Goal: Transaction & Acquisition: Purchase product/service

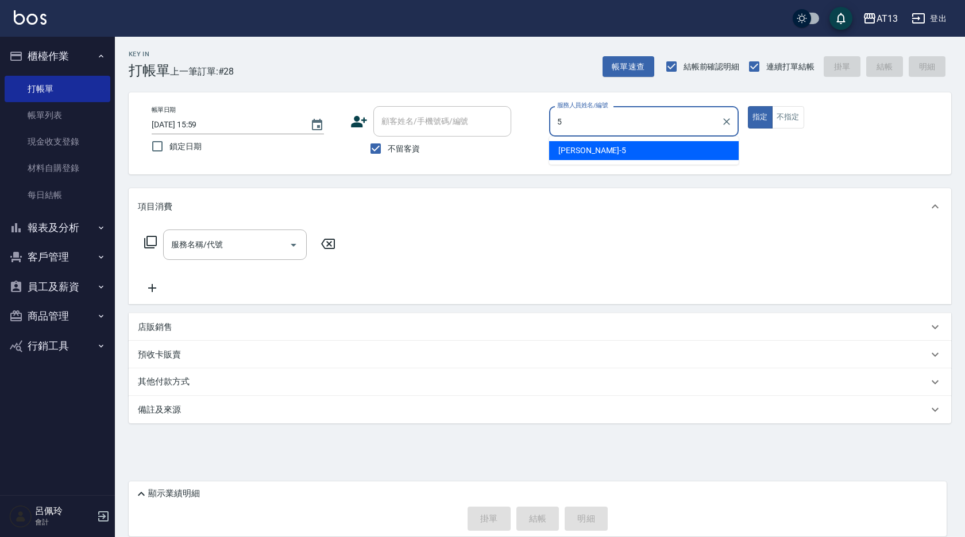
click at [591, 153] on div "[PERSON_NAME] -5" at bounding box center [643, 150] width 189 height 19
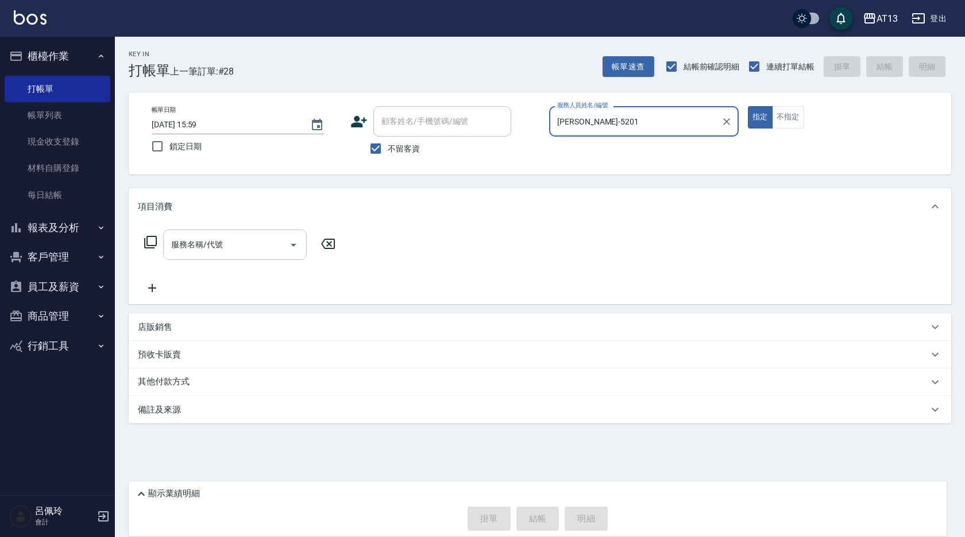
type input "[PERSON_NAME]-5201"
click at [748, 106] on button "指定" at bounding box center [760, 117] width 25 height 22
type button "true"
type input "[PERSON_NAME]-5"
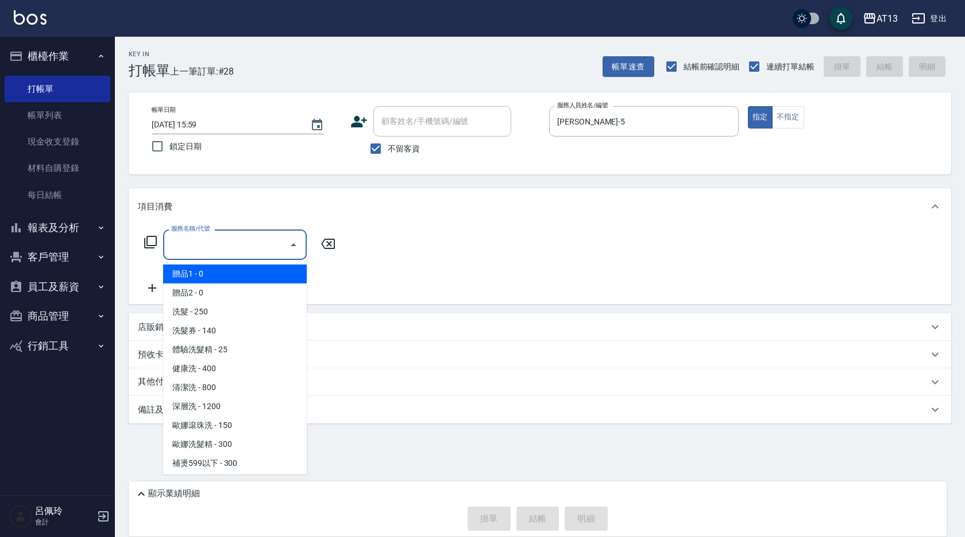
click at [237, 239] on input "服務名稱/代號" at bounding box center [226, 245] width 116 height 20
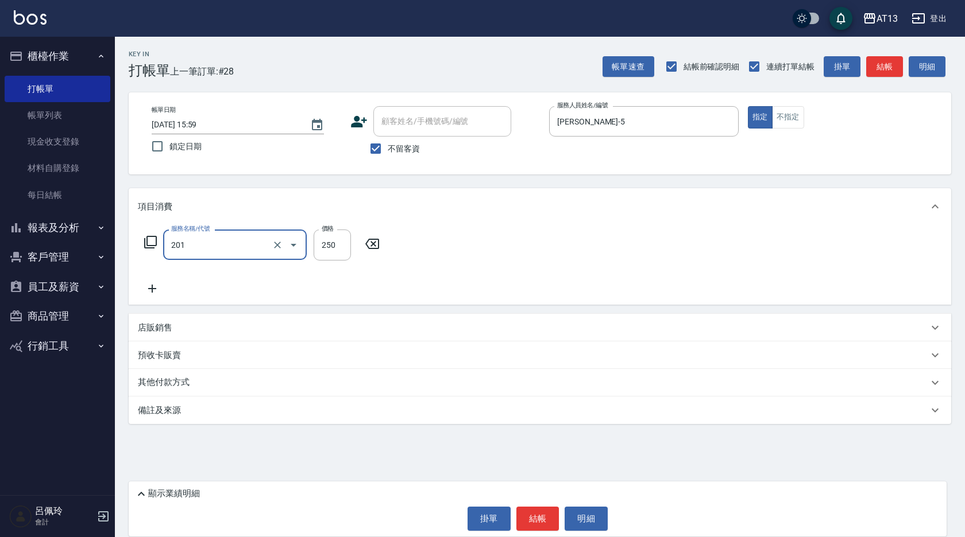
type input "洗髮(201)"
type input "8"
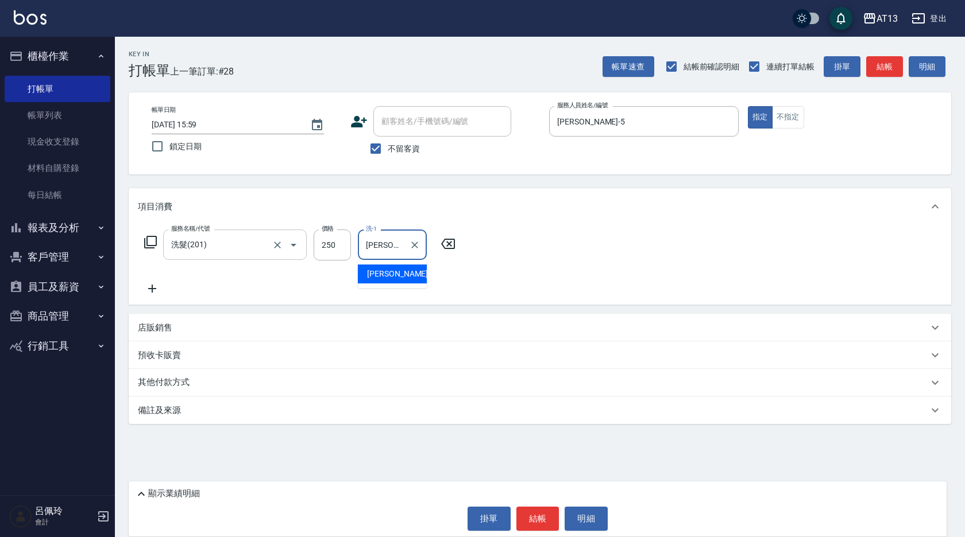
type input "[PERSON_NAME]-5"
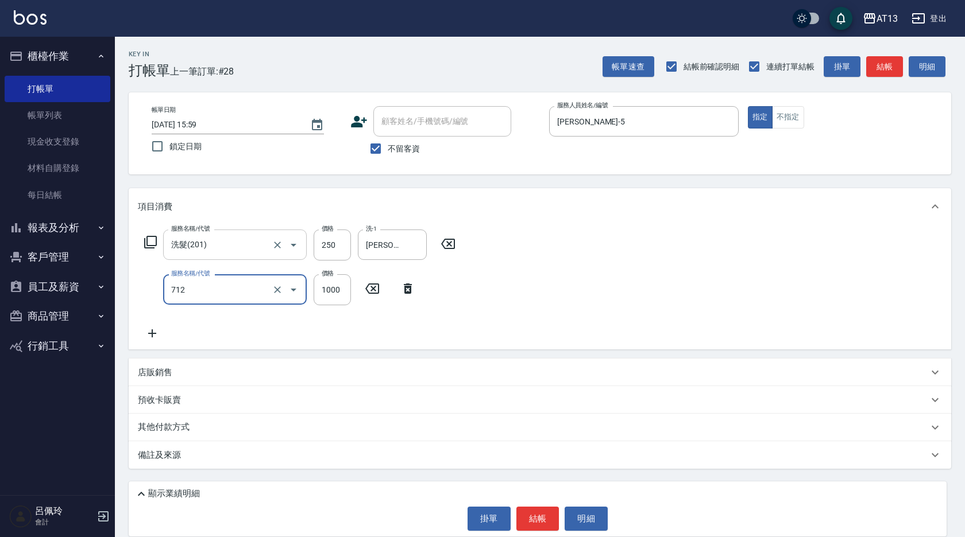
type input "伊蘭洋甘菊1000(712)"
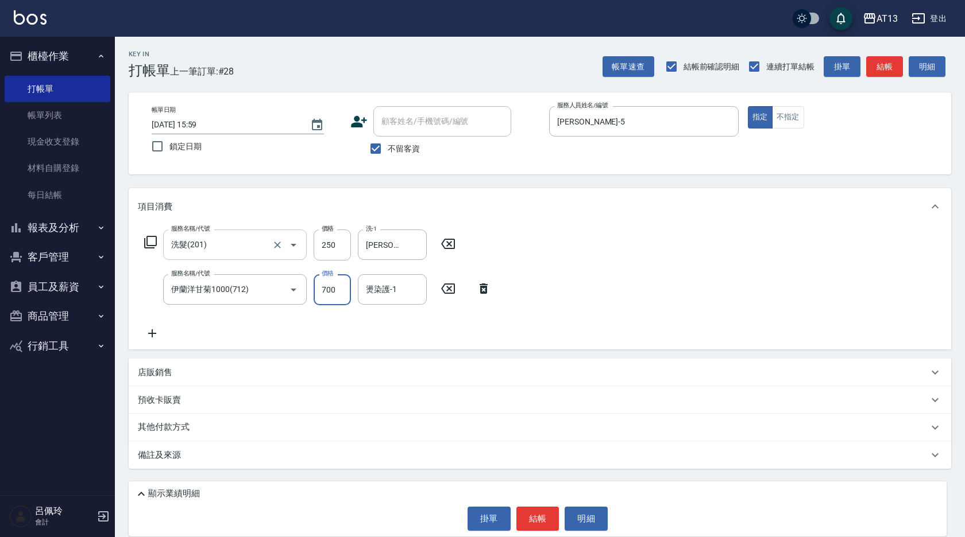
type input "700"
type input "[PERSON_NAME]-5"
click at [540, 525] on button "結帳" at bounding box center [537, 519] width 43 height 24
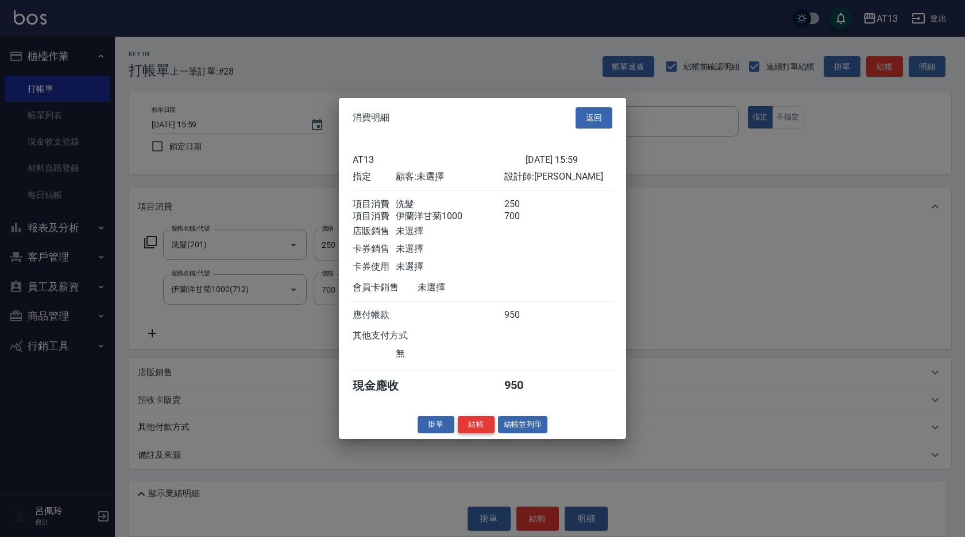
click at [474, 434] on button "結帳" at bounding box center [476, 425] width 37 height 18
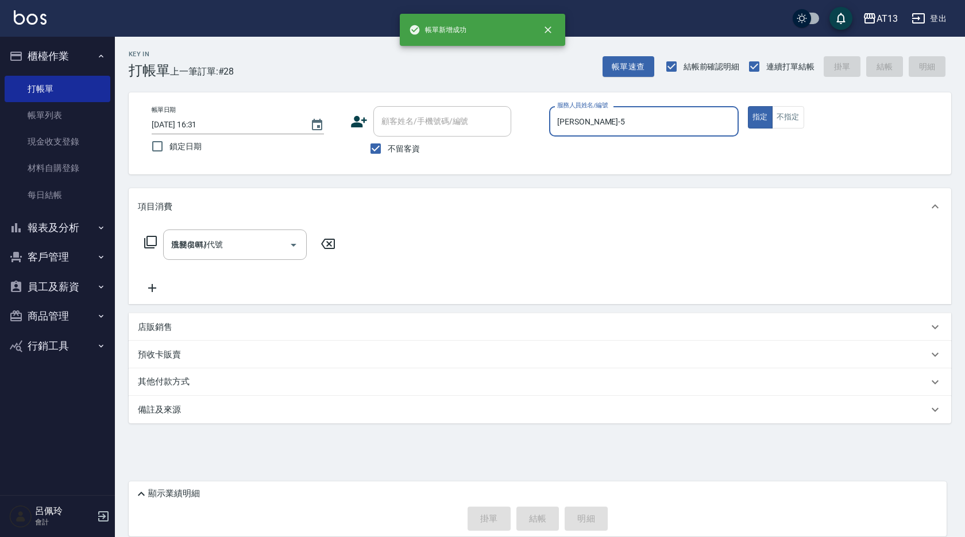
type input "[DATE] 16:31"
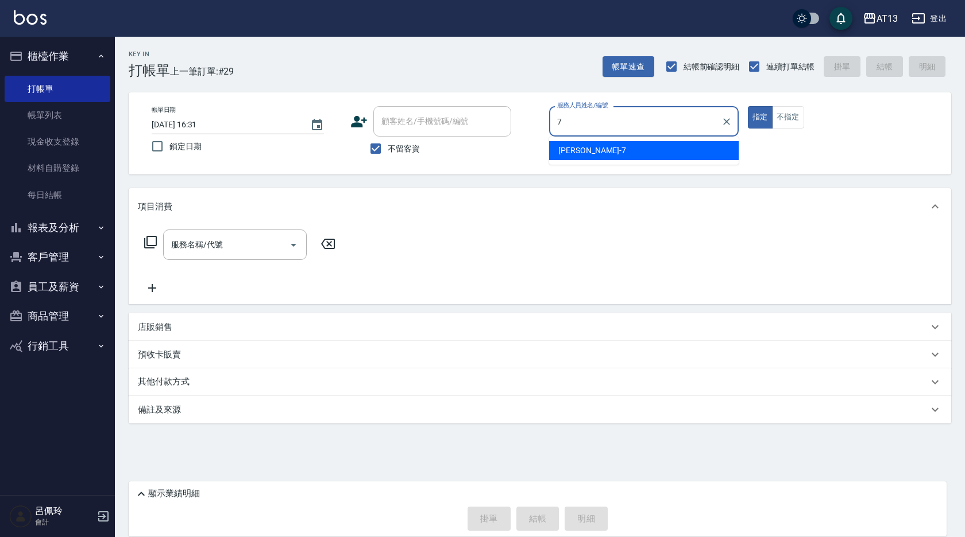
click at [558, 157] on div "[PERSON_NAME]-7" at bounding box center [643, 150] width 189 height 19
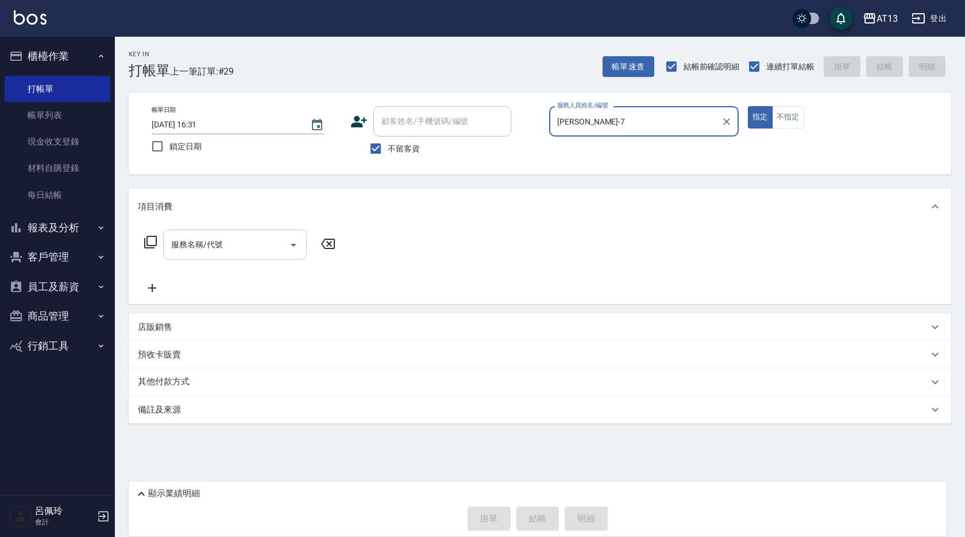
type input "[PERSON_NAME]-7"
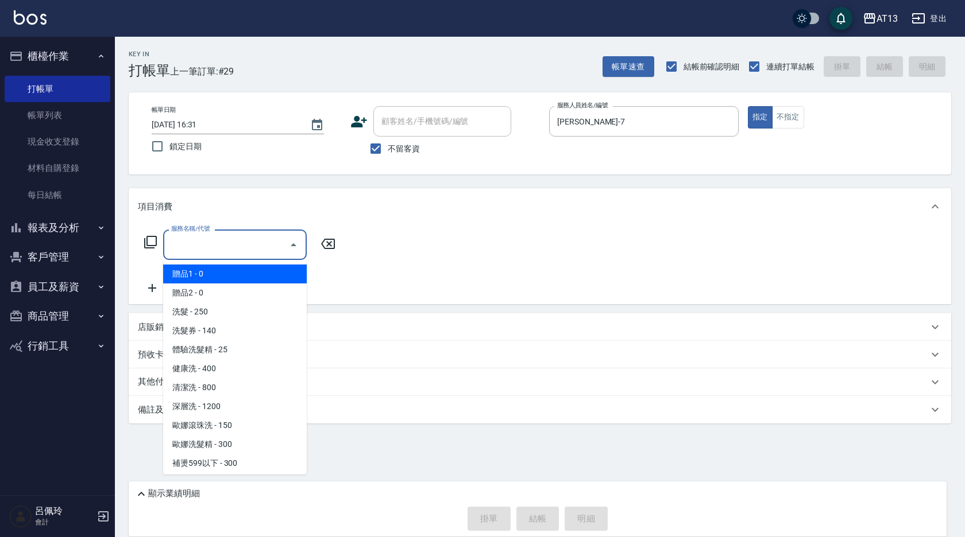
click at [245, 244] on input "服務名稱/代號" at bounding box center [226, 245] width 116 height 20
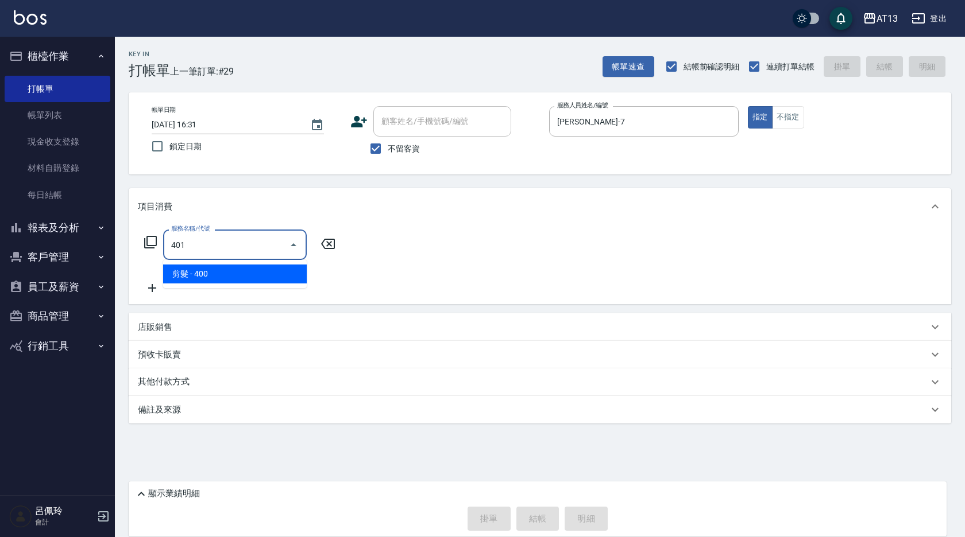
type input "剪髮(401)"
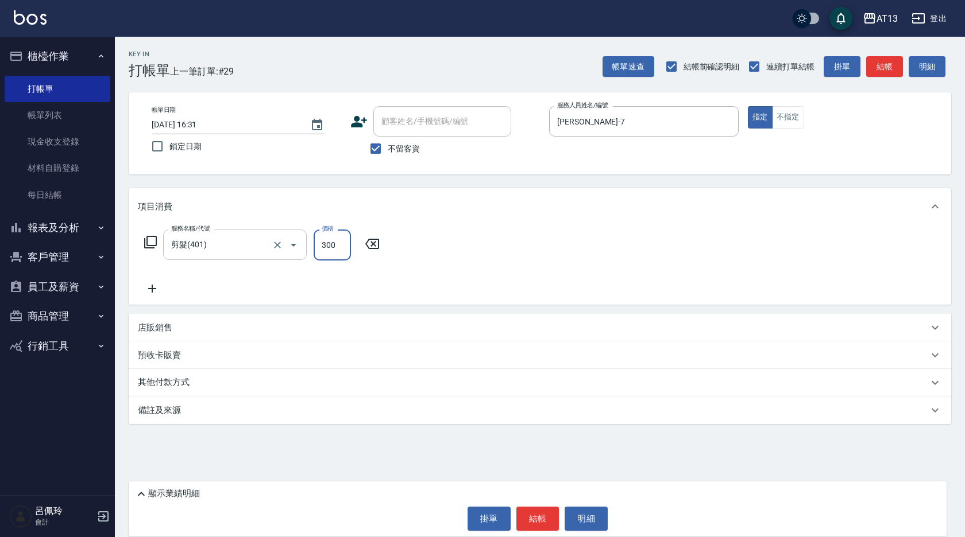
type input "300"
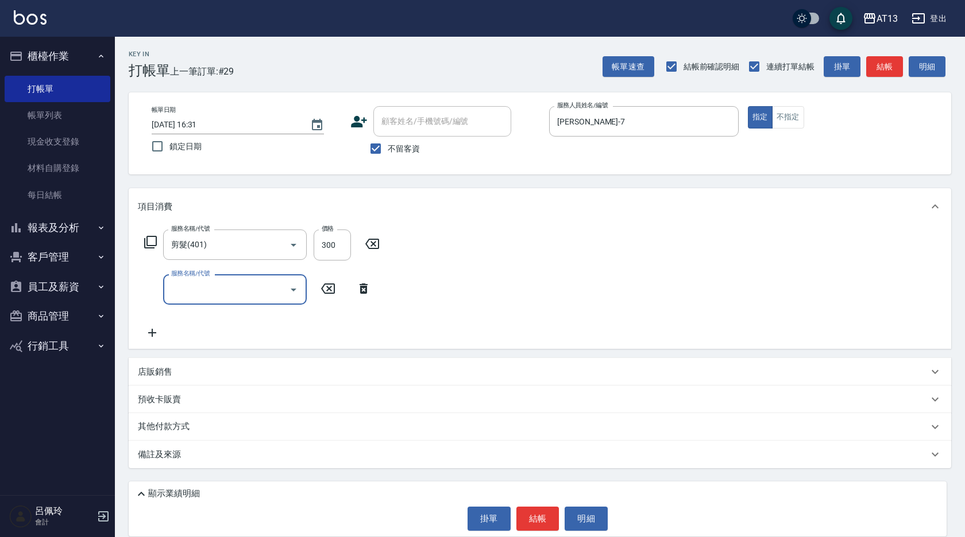
drag, startPoint x: 535, startPoint y: 274, endPoint x: 543, endPoint y: 473, distance: 199.4
click at [535, 276] on div "服務名稱/代號 剪髮(401) 服務名稱/代號 價格 300 價格 服務名稱/代號 服務名稱/代號" at bounding box center [540, 287] width 822 height 124
click at [541, 513] on button "結帳" at bounding box center [537, 519] width 43 height 24
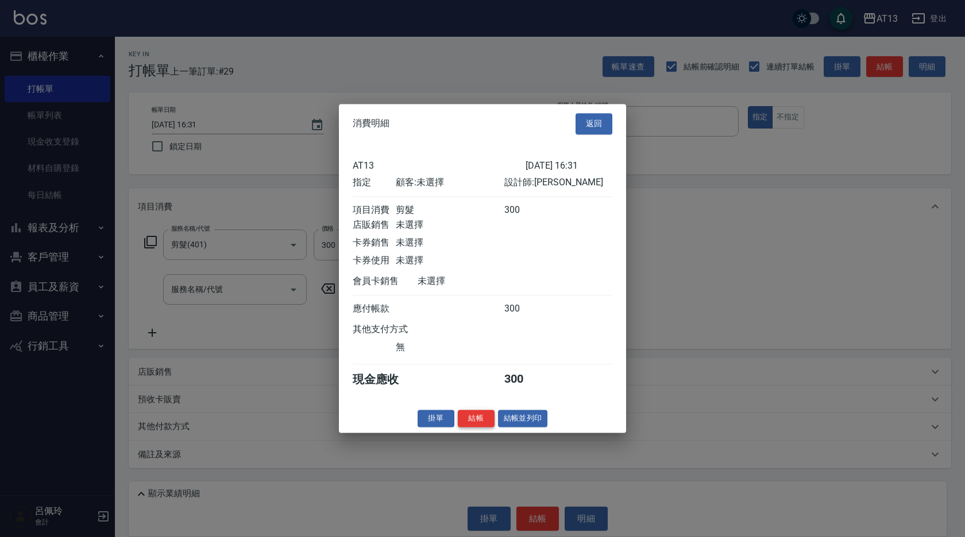
click at [485, 428] on button "結帳" at bounding box center [476, 419] width 37 height 18
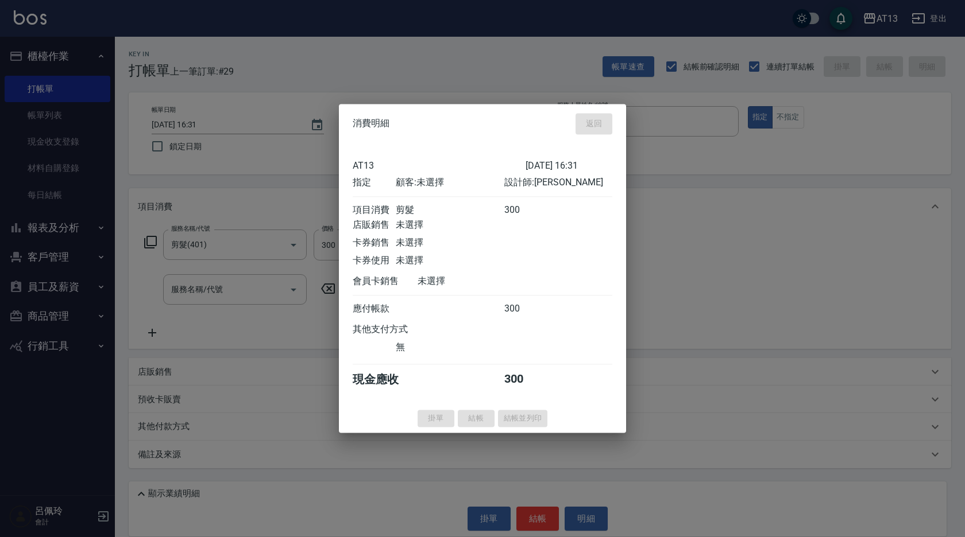
type input "[DATE] 16:32"
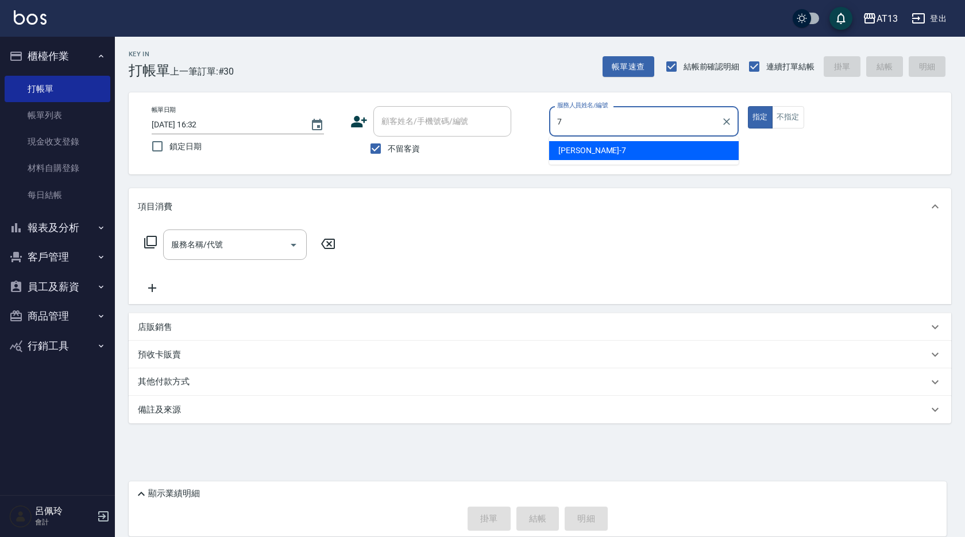
click at [589, 153] on div "[PERSON_NAME]-7" at bounding box center [643, 150] width 189 height 19
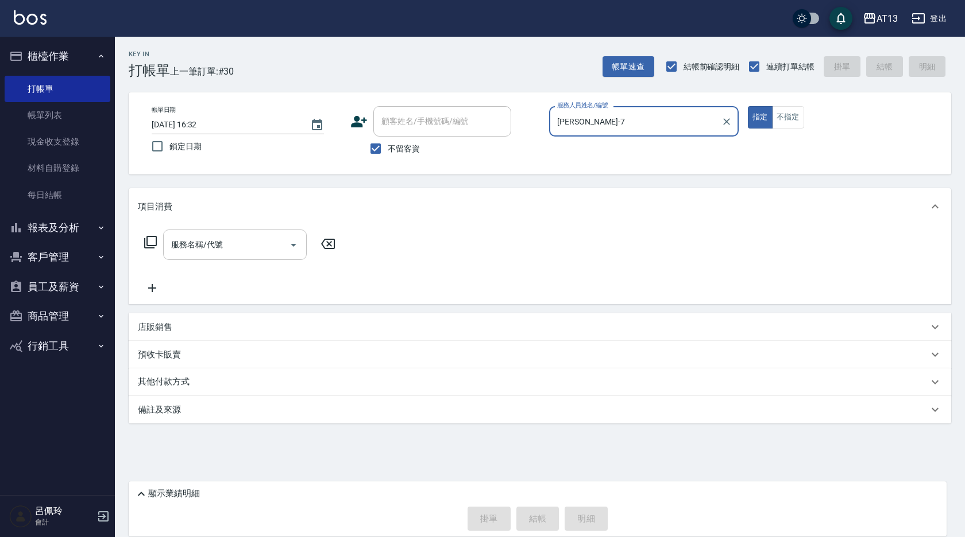
type input "[PERSON_NAME]-7"
click at [218, 250] on input "服務名稱/代號" at bounding box center [226, 245] width 116 height 20
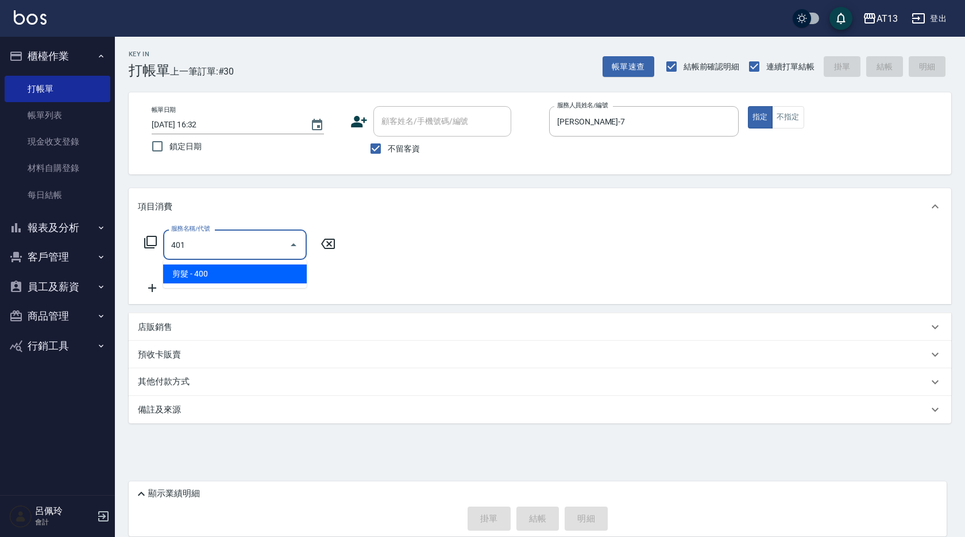
type input "剪髮(401)"
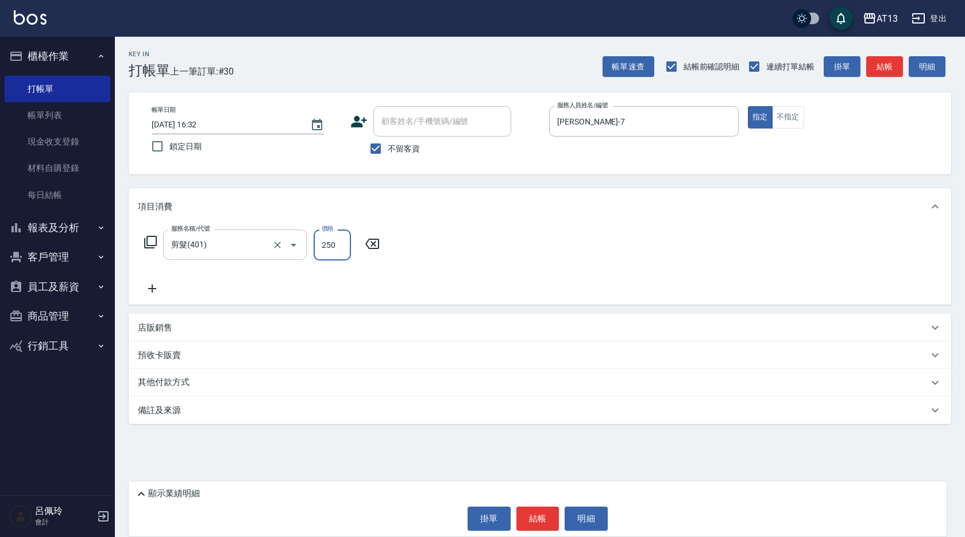
type input "250"
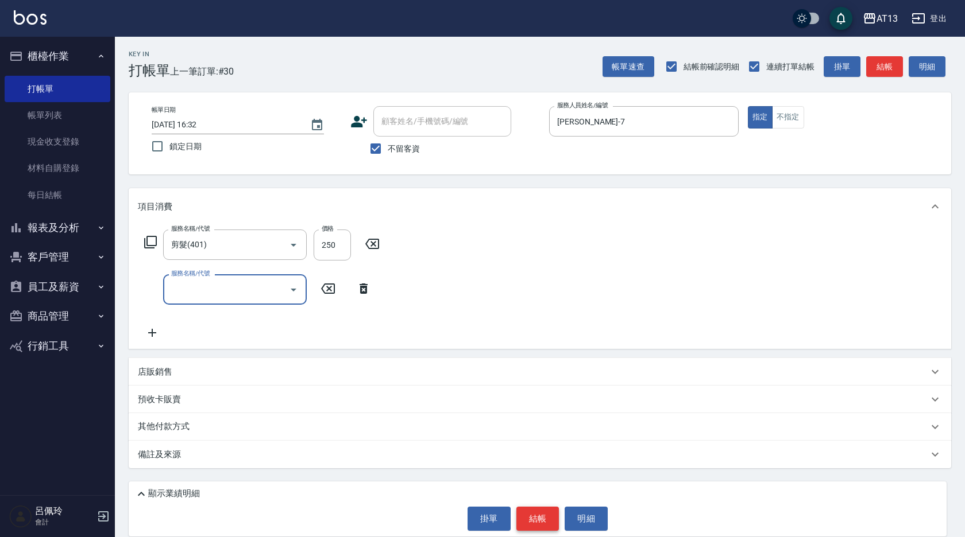
click at [540, 510] on button "結帳" at bounding box center [537, 519] width 43 height 24
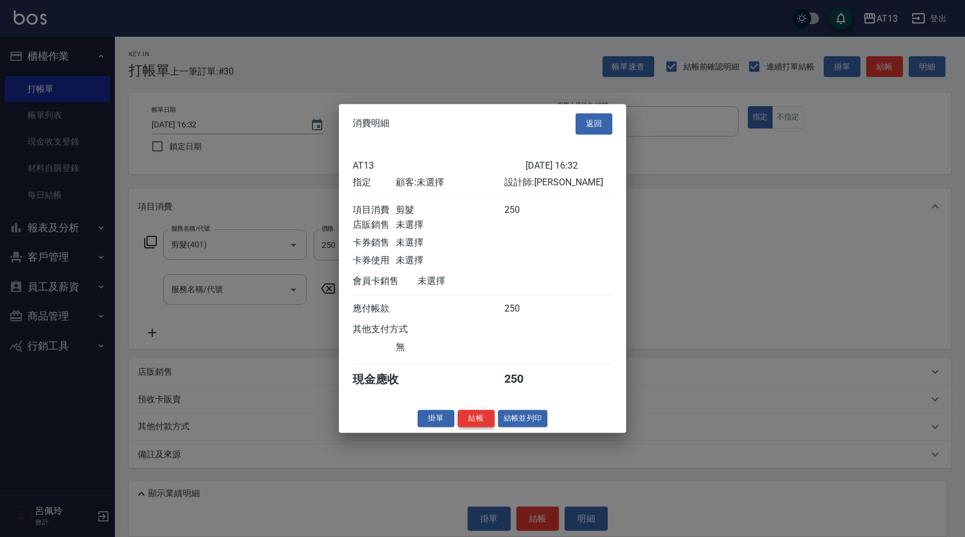
click at [470, 426] on button "結帳" at bounding box center [476, 419] width 37 height 18
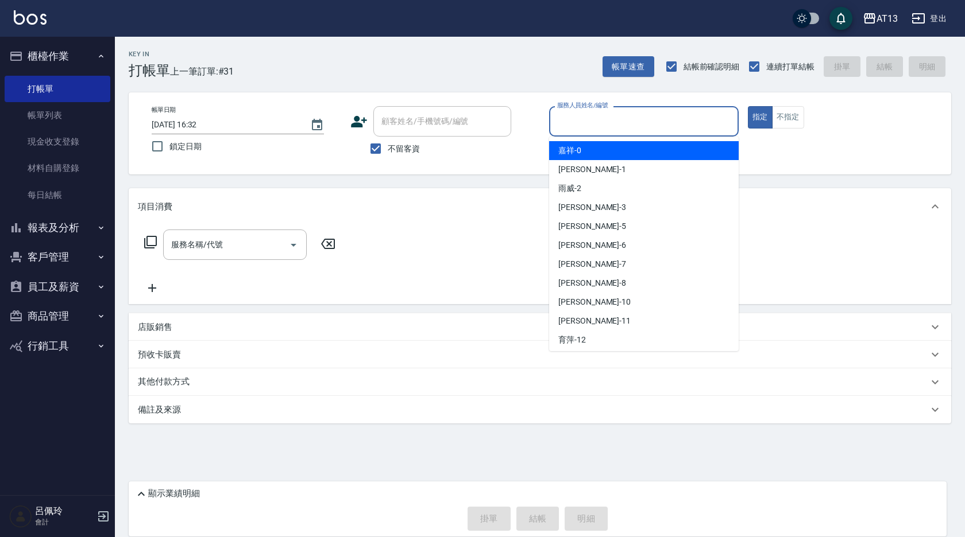
drag, startPoint x: 470, startPoint y: 425, endPoint x: 649, endPoint y: 123, distance: 350.4
click at [649, 123] on input "服務人員姓名/編號" at bounding box center [643, 121] width 179 height 20
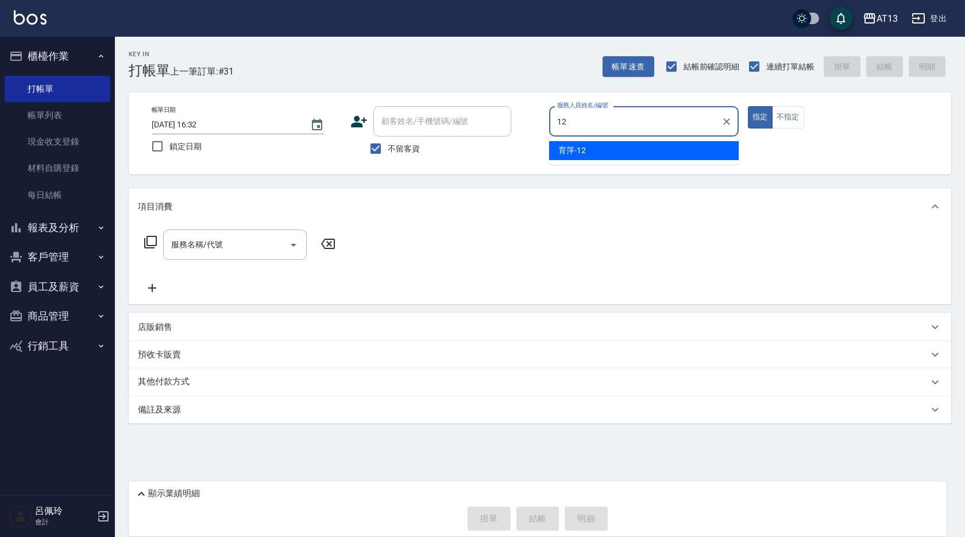
drag, startPoint x: 671, startPoint y: 150, endPoint x: 541, endPoint y: 173, distance: 131.8
click at [670, 150] on div "育萍 -12" at bounding box center [643, 150] width 189 height 19
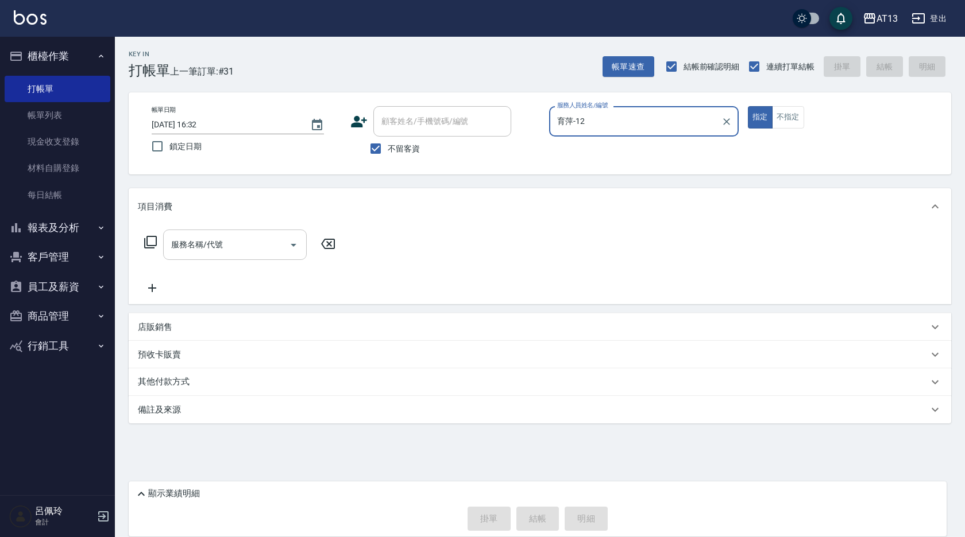
type input "育萍-12"
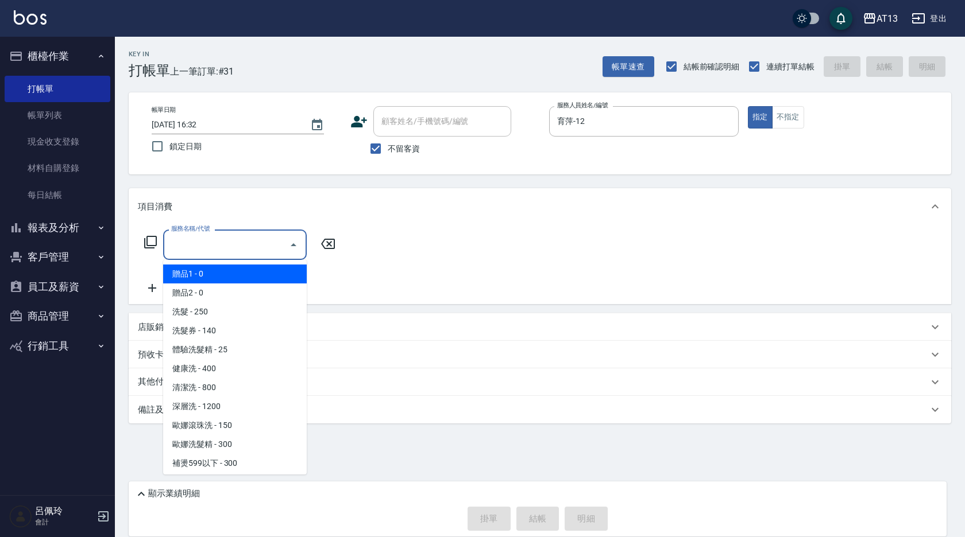
click at [270, 239] on input "服務名稱/代號" at bounding box center [226, 245] width 116 height 20
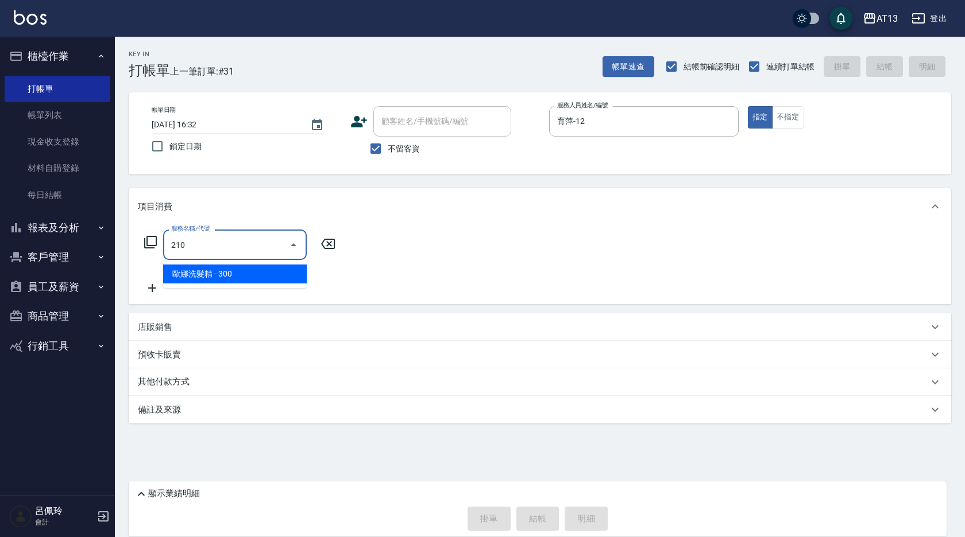
type input "歐娜洗髮精(210)"
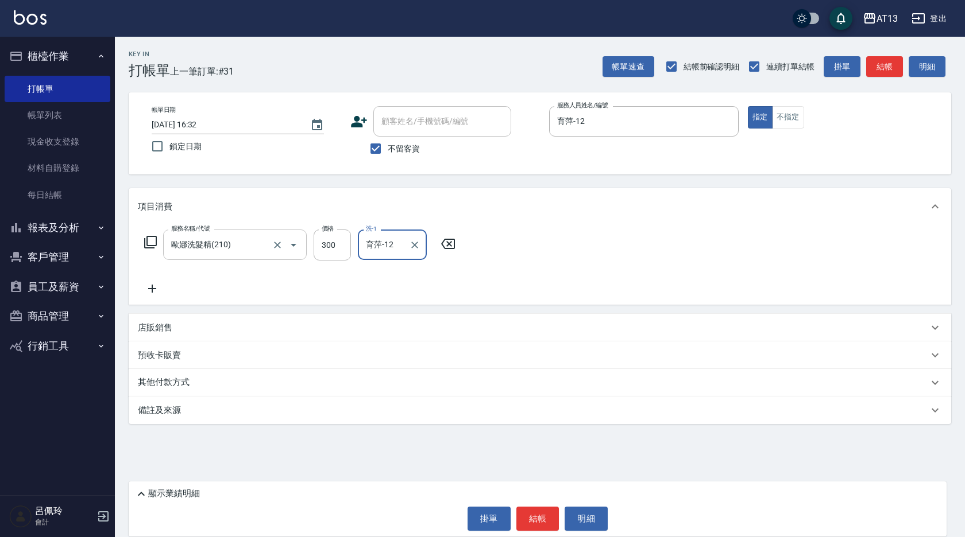
type input "育萍-12"
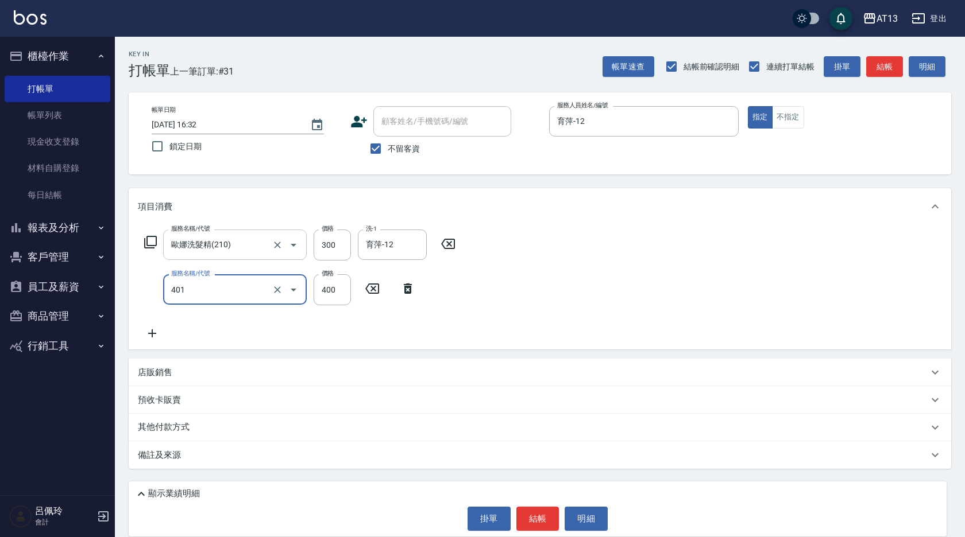
type input "剪髮(401)"
type input "500"
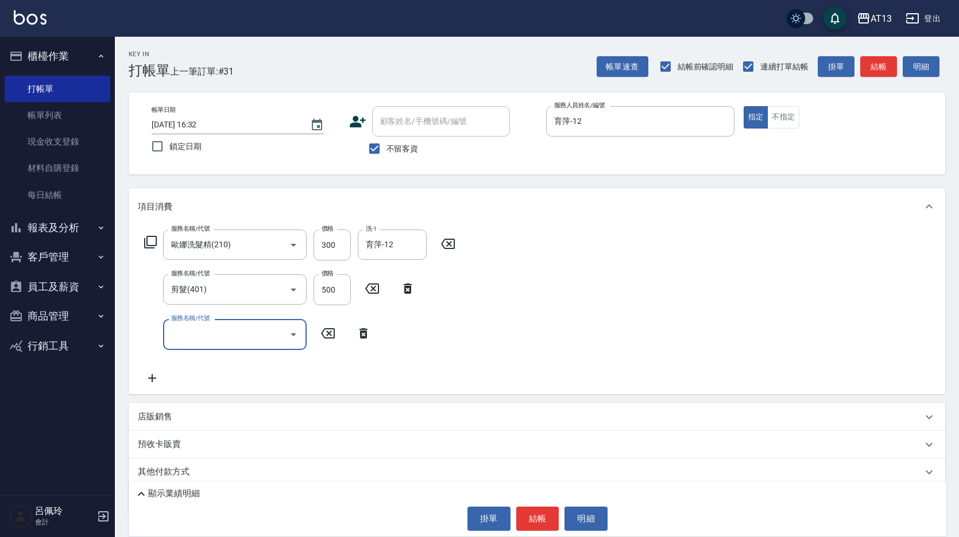
click at [658, 323] on div "服務名稱/代號 [PERSON_NAME]洗髮精(210) 服務名稱/代號 價格 300 價格 洗-1 育萍-12 洗-1 服務名稱/代號 剪髮(401) 服…" at bounding box center [537, 309] width 817 height 169
click at [545, 523] on button "結帳" at bounding box center [537, 519] width 43 height 24
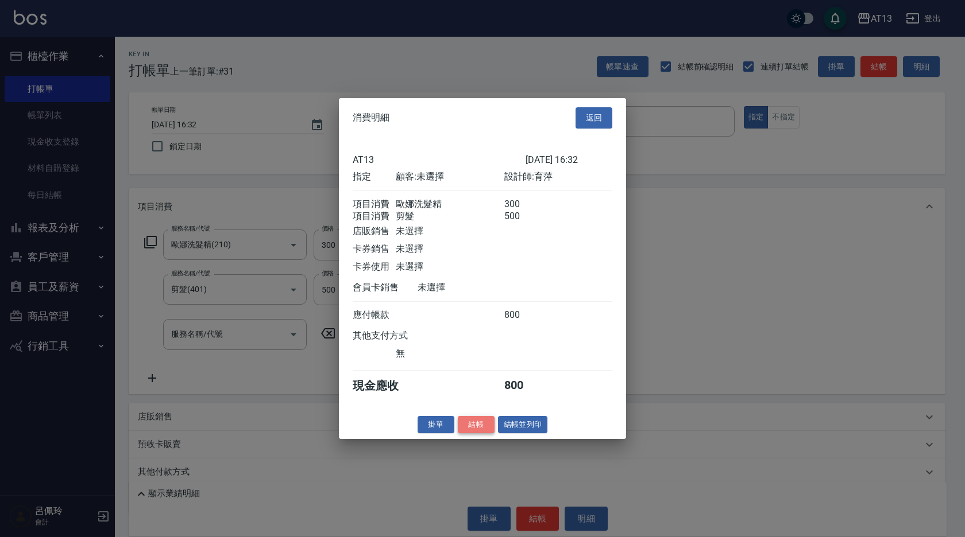
click at [478, 434] on button "結帳" at bounding box center [476, 425] width 37 height 18
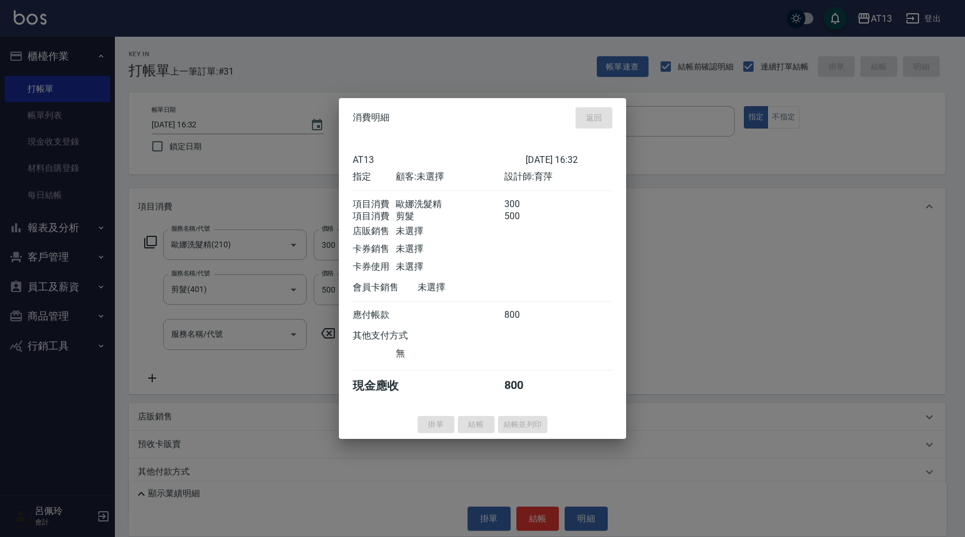
type input "[DATE] 16:45"
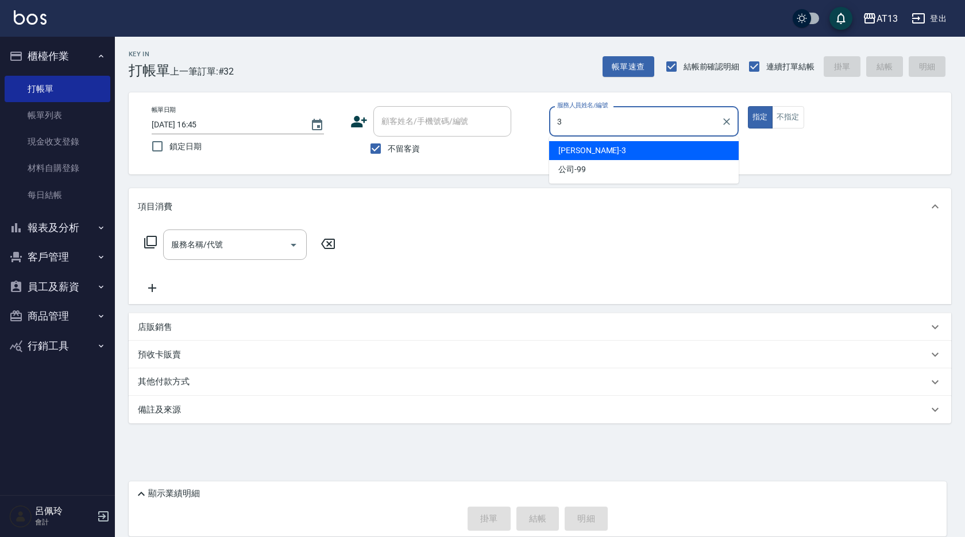
click at [596, 140] on ul "[PERSON_NAME] -3 公司 -99" at bounding box center [643, 160] width 189 height 47
click at [595, 146] on div "[PERSON_NAME] -3" at bounding box center [643, 150] width 189 height 19
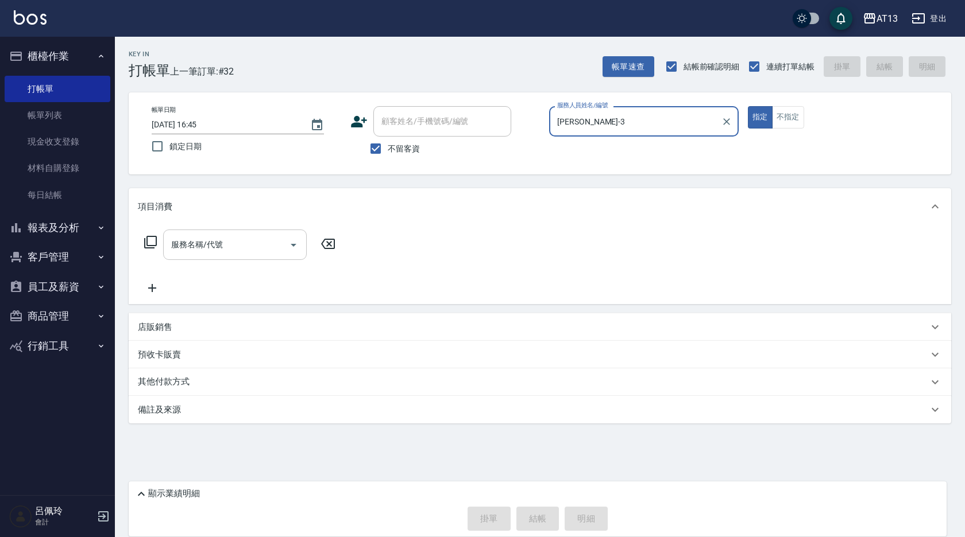
type input "[PERSON_NAME]-3"
click at [250, 243] on input "服務名稱/代號" at bounding box center [226, 245] width 116 height 20
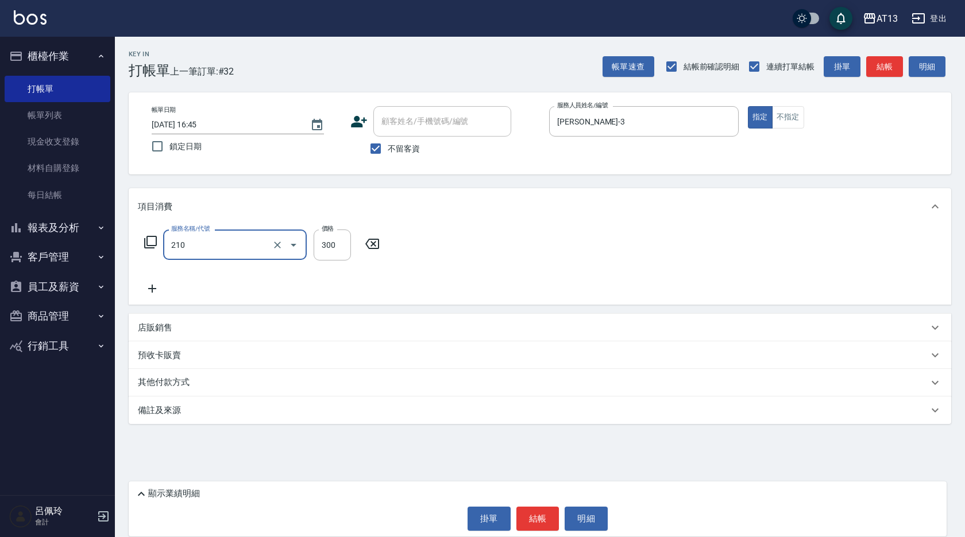
type input "歐娜洗髮精(210)"
type input "[PERSON_NAME]-24"
drag, startPoint x: 620, startPoint y: 250, endPoint x: 602, endPoint y: 399, distance: 149.8
click at [620, 251] on div "服務名稱/代號 [PERSON_NAME]洗髮精(210) 服務名稱/代號 價格 300 價格 洗-1 [PERSON_NAME]-24 洗-1" at bounding box center [540, 265] width 822 height 80
click at [535, 511] on button "結帳" at bounding box center [537, 519] width 43 height 24
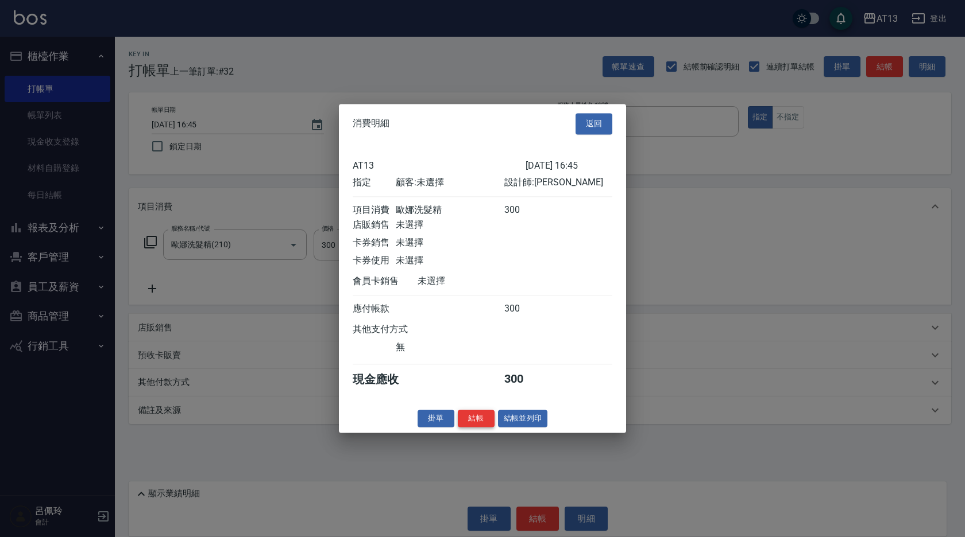
click at [482, 425] on button "結帳" at bounding box center [476, 419] width 37 height 18
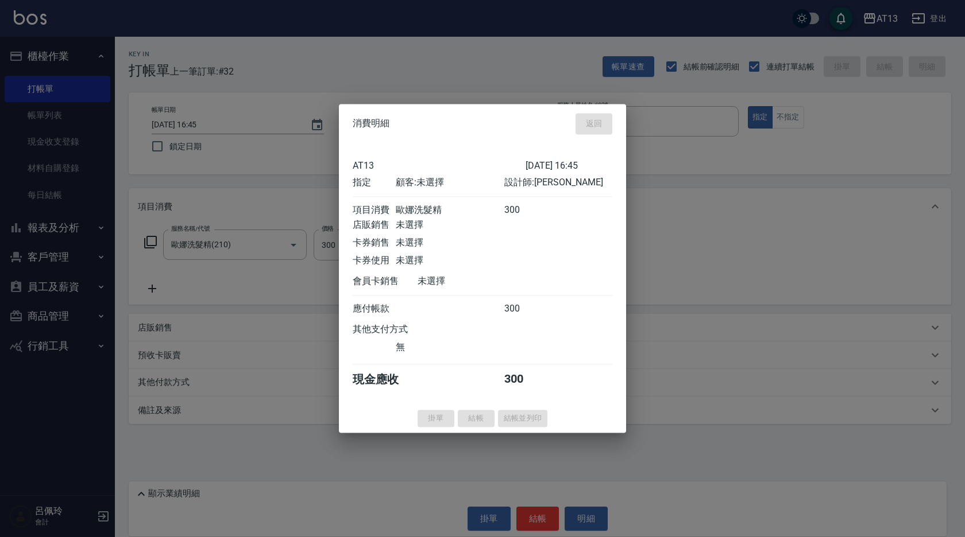
type input "[DATE] 16:46"
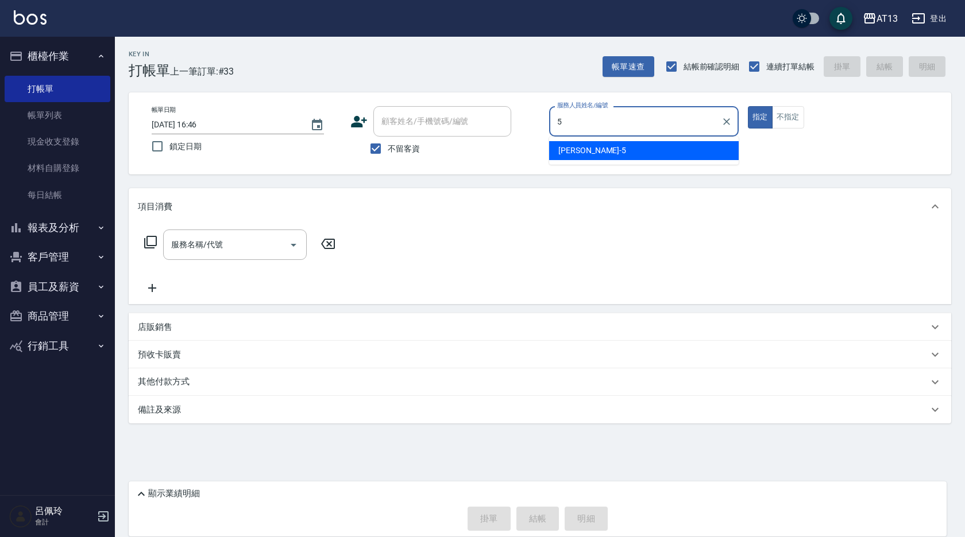
click at [567, 149] on span "[PERSON_NAME] -5" at bounding box center [592, 151] width 68 height 12
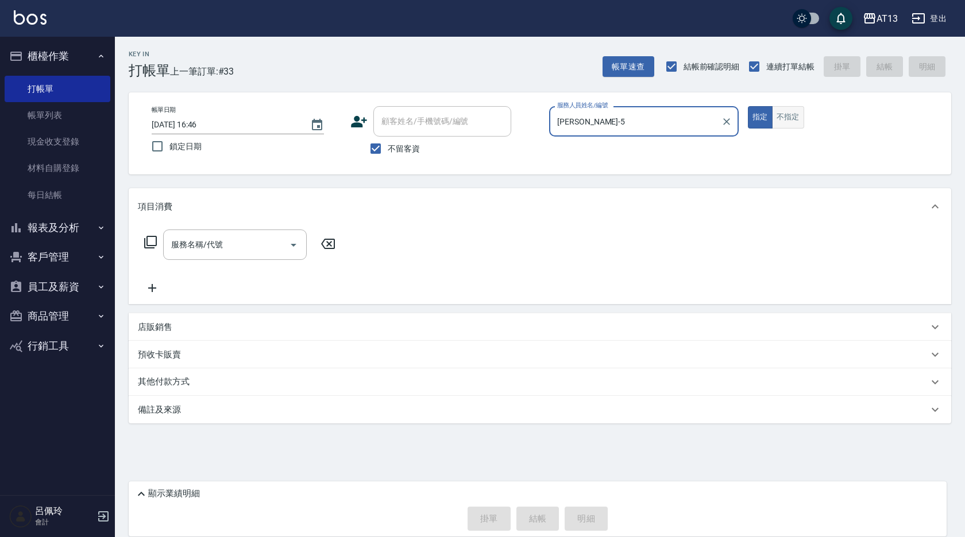
type input "[PERSON_NAME]-5"
click at [800, 118] on button "不指定" at bounding box center [788, 117] width 32 height 22
click at [229, 250] on input "服務名稱/代號" at bounding box center [226, 245] width 116 height 20
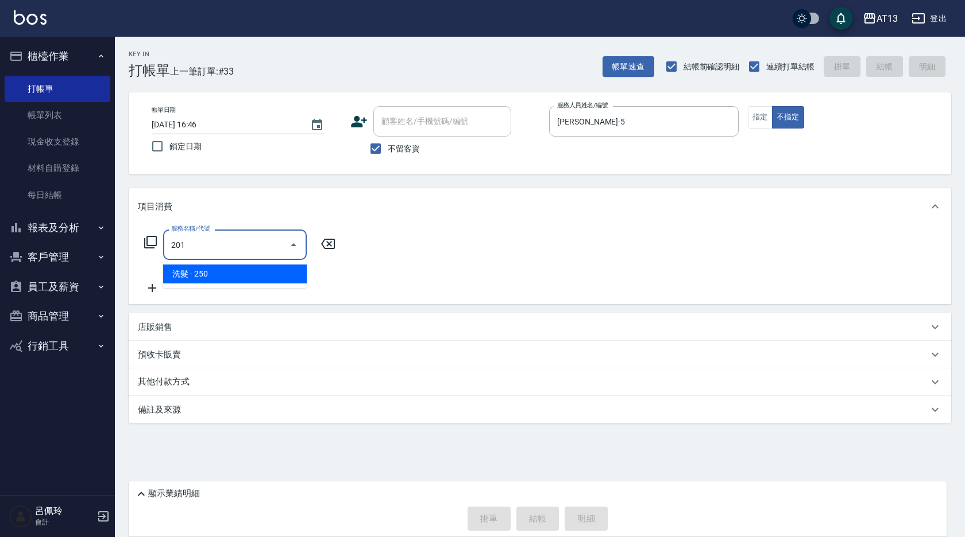
type input "洗髮(201)"
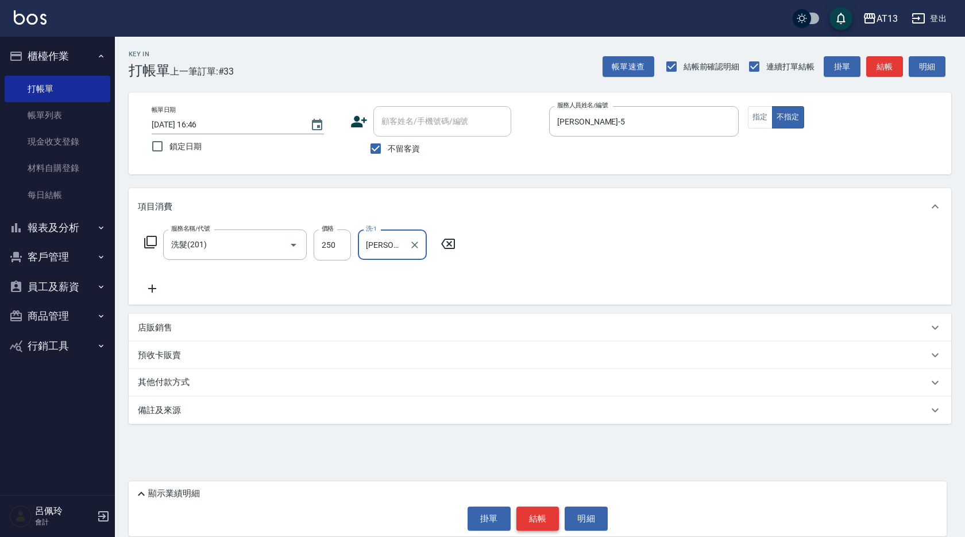
type input "[PERSON_NAME]-26"
click at [520, 516] on button "結帳" at bounding box center [537, 519] width 43 height 24
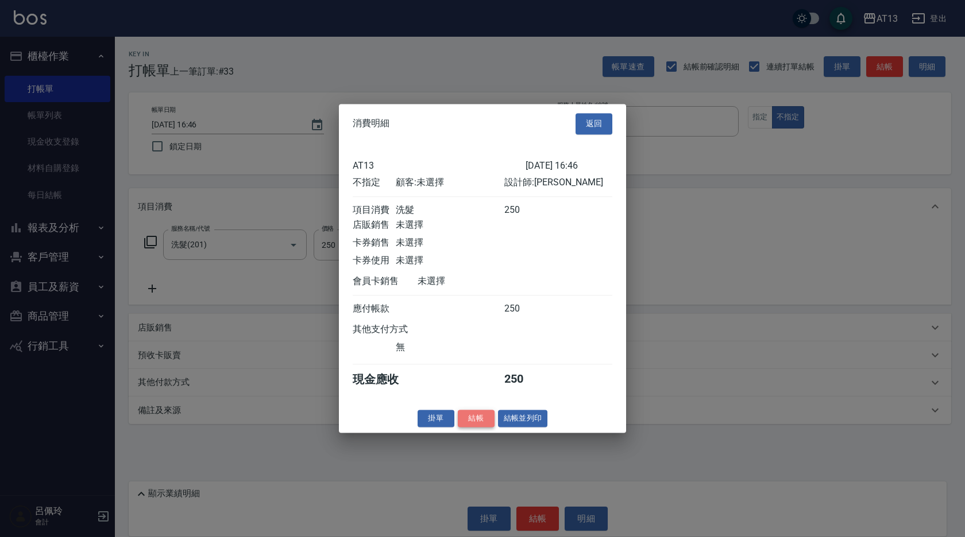
click at [469, 427] on button "結帳" at bounding box center [476, 419] width 37 height 18
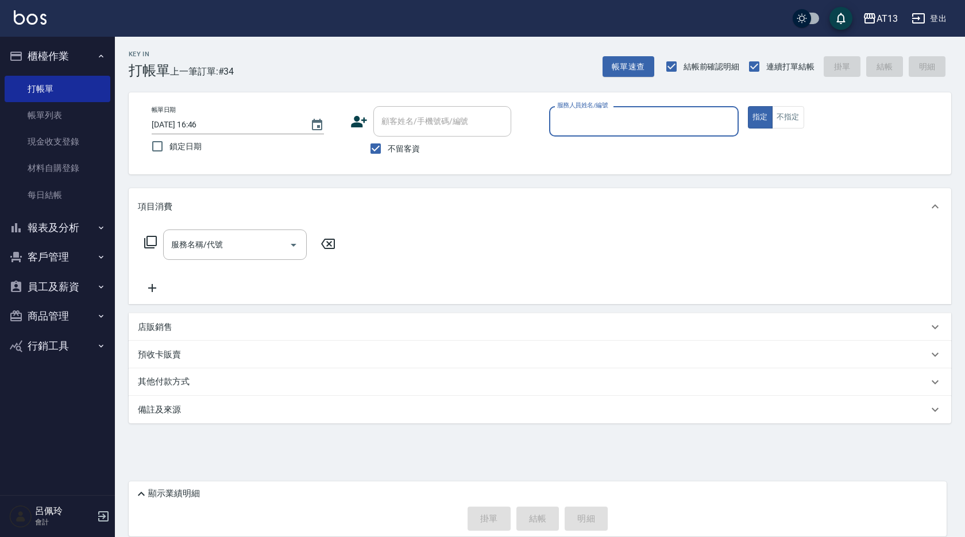
click at [379, 389] on div "其他付款方式" at bounding box center [540, 383] width 822 height 28
